Goal: Task Accomplishment & Management: Use online tool/utility

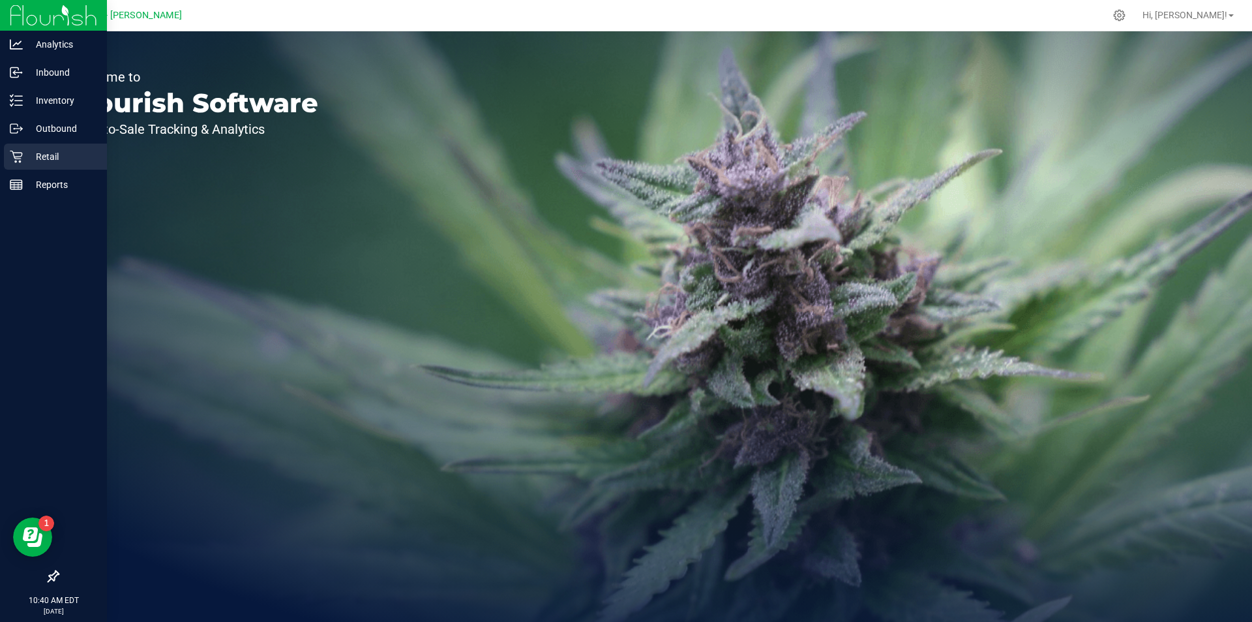
click at [14, 151] on icon at bounding box center [16, 156] width 13 height 13
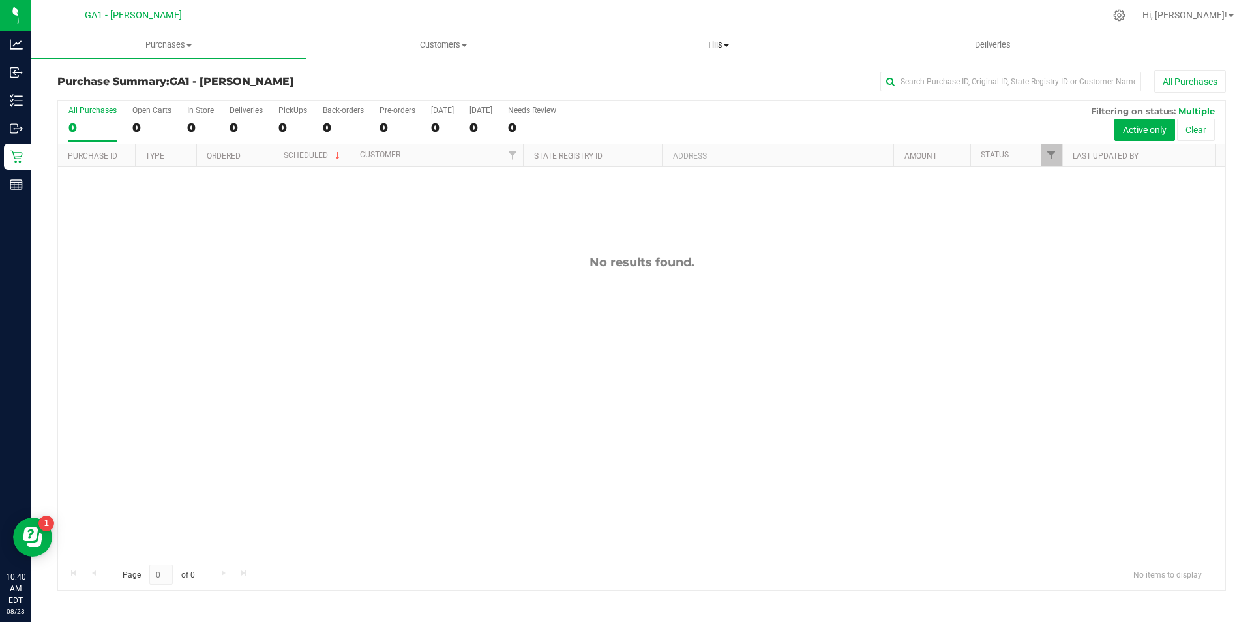
click at [718, 57] on link "Tills Manage tills Reconcile e-payments" at bounding box center [718, 44] width 275 height 27
click at [680, 83] on li "Manage tills" at bounding box center [718, 79] width 275 height 16
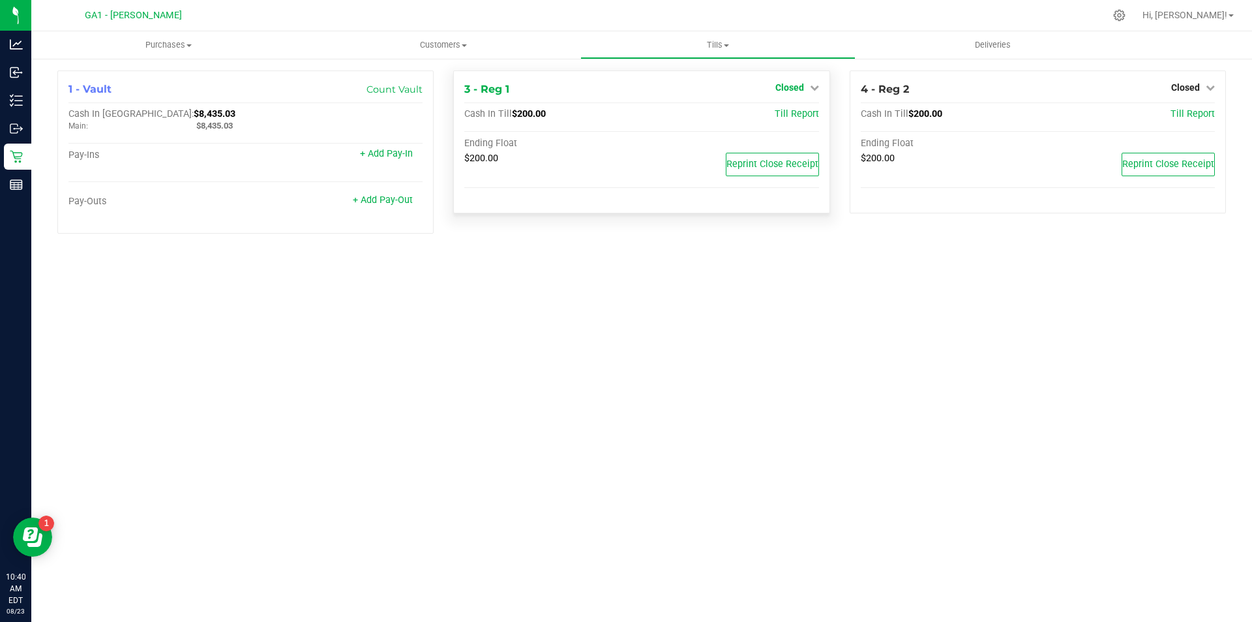
click at [801, 88] on span "Closed" at bounding box center [790, 87] width 29 height 10
click at [798, 114] on link "Open Till" at bounding box center [789, 115] width 35 height 10
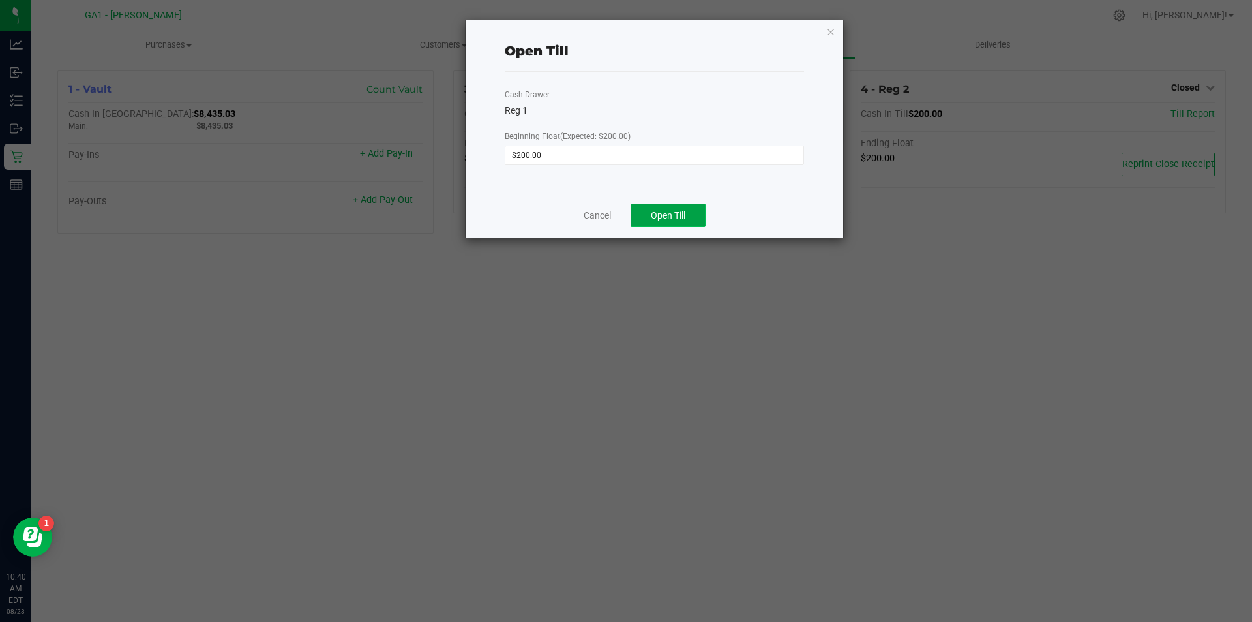
click at [701, 213] on button "Open Till" at bounding box center [668, 215] width 75 height 23
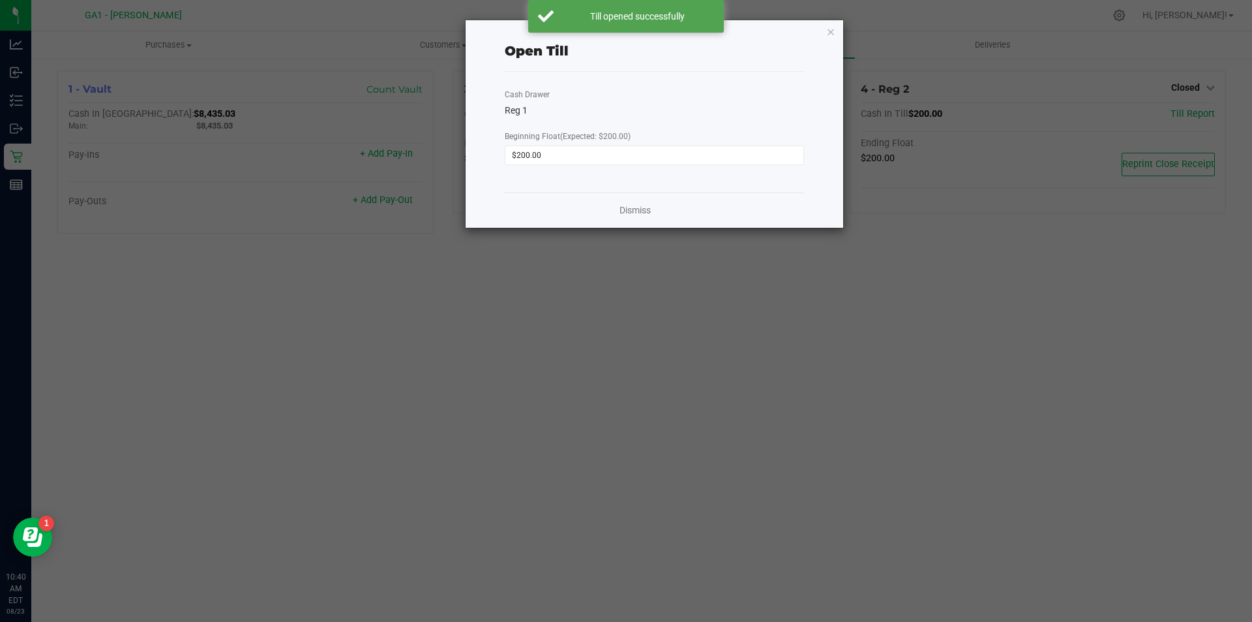
click at [1195, 87] on ngb-modal-window "Open Till Cash Drawer Reg 1 Beginning Float (Expected: $200.00) $200.00 Dismiss" at bounding box center [631, 311] width 1262 height 622
click at [832, 38] on icon "button" at bounding box center [831, 31] width 9 height 16
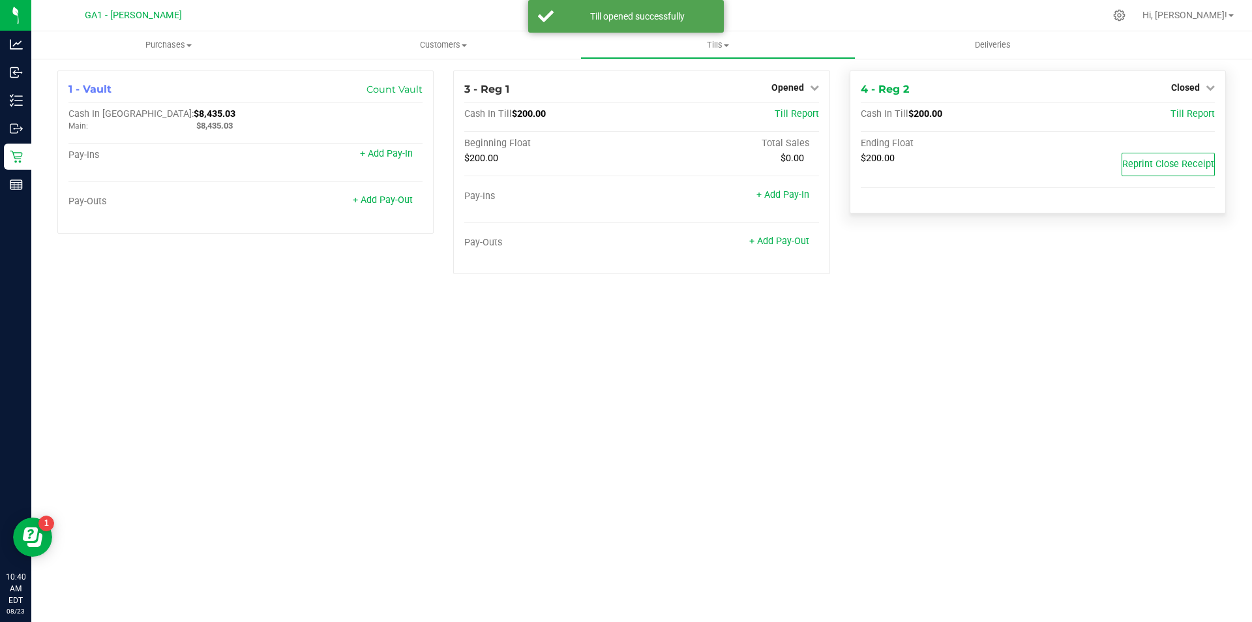
click at [1168, 85] on div "4 - Reg 2 Closed Open Till" at bounding box center [1038, 90] width 354 height 16
click at [1193, 93] on div "Closed" at bounding box center [1194, 88] width 44 height 16
click at [1192, 77] on div "4 - Reg 2 Closed Open Till Cash In Till $200.00 Till Report Ending Float $200.0…" at bounding box center [1038, 141] width 376 height 143
click at [1189, 83] on span "Closed" at bounding box center [1186, 87] width 29 height 10
click at [1183, 110] on link "Open Till" at bounding box center [1185, 115] width 35 height 10
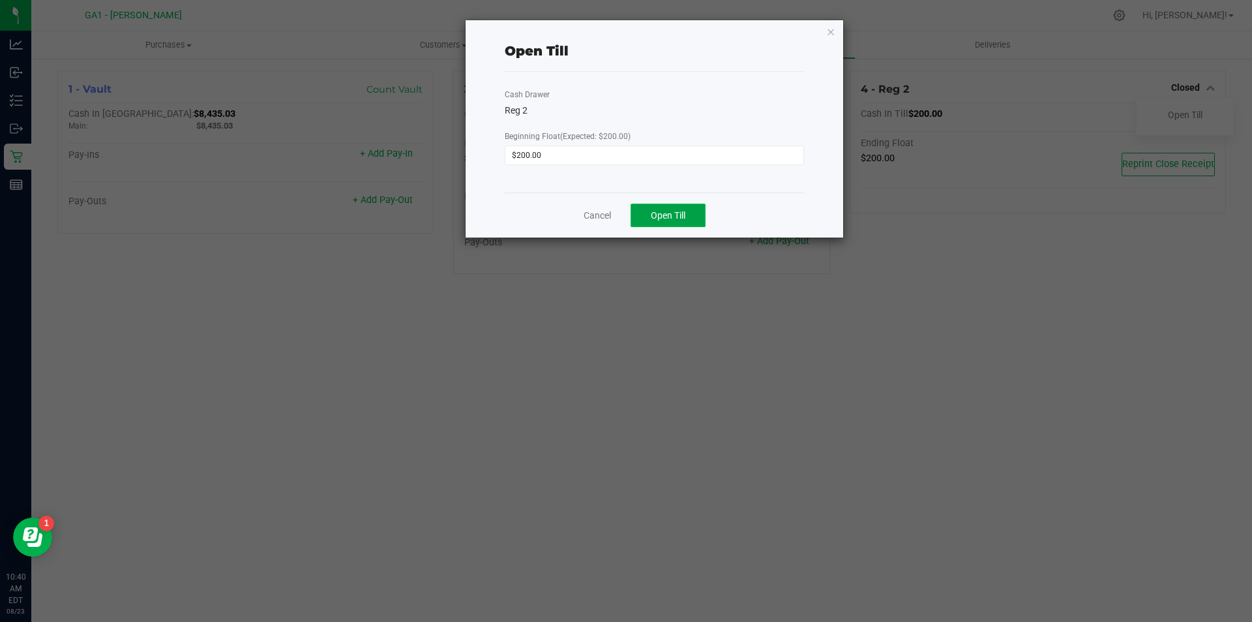
click at [686, 219] on span "Open Till" at bounding box center [668, 215] width 35 height 10
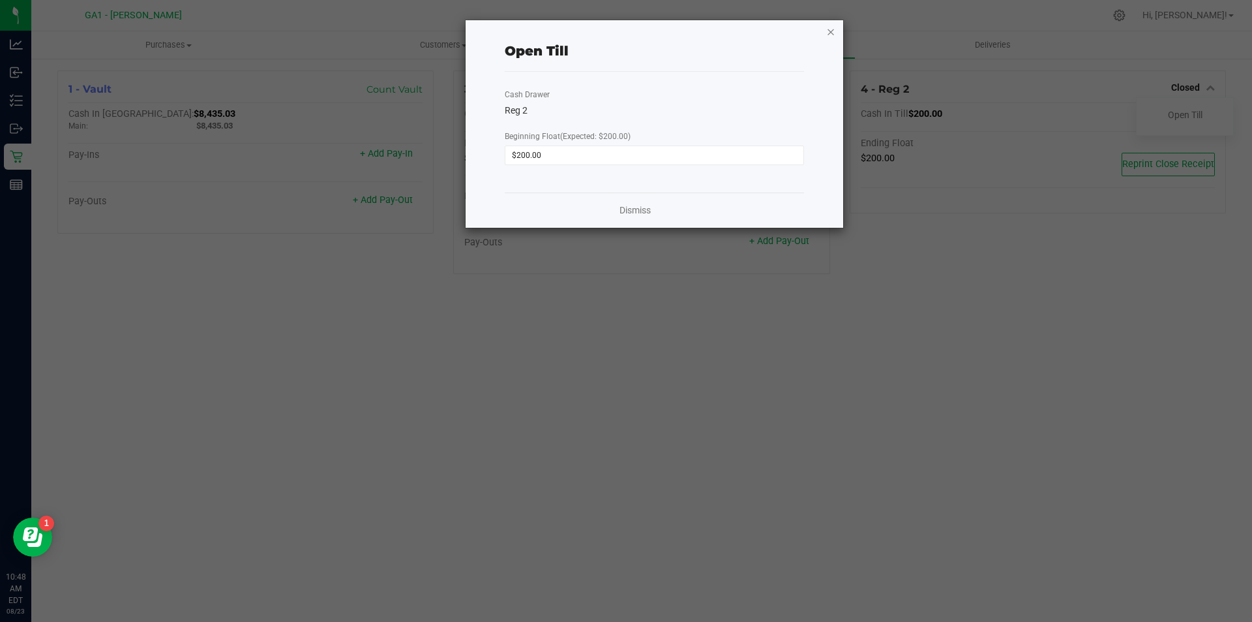
click at [828, 30] on icon "button" at bounding box center [831, 31] width 9 height 16
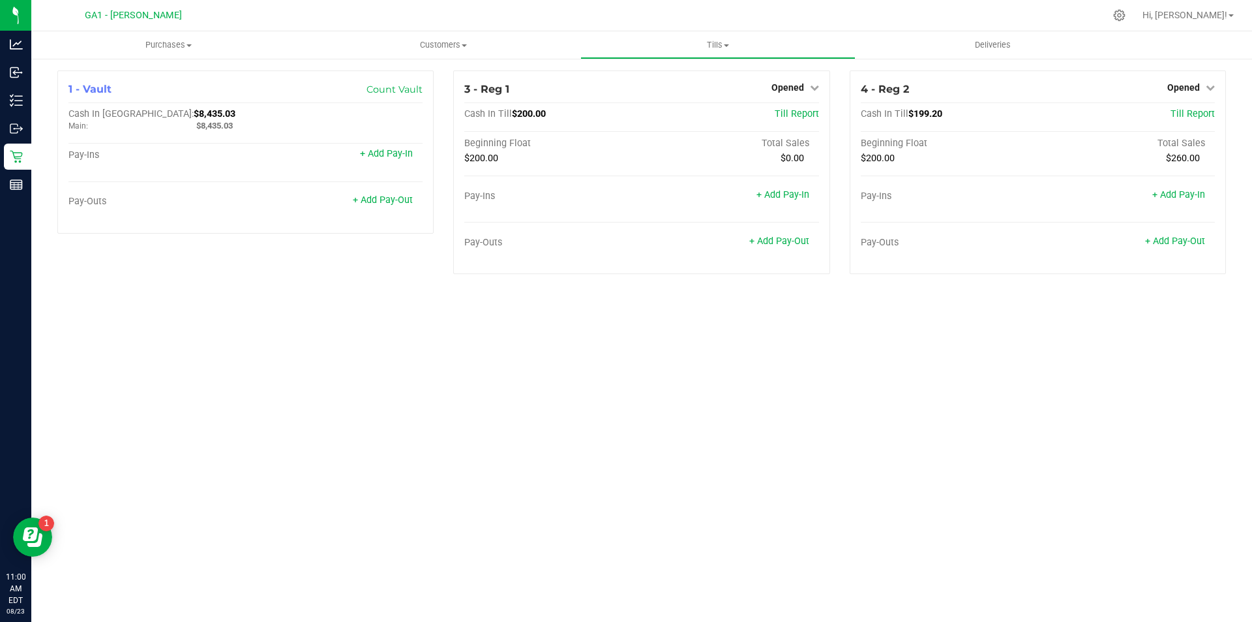
click at [1028, 445] on div "Purchases Summary of purchases Fulfillment All purchases Customers All customer…" at bounding box center [641, 326] width 1221 height 590
